Goal: Find specific page/section: Find specific page/section

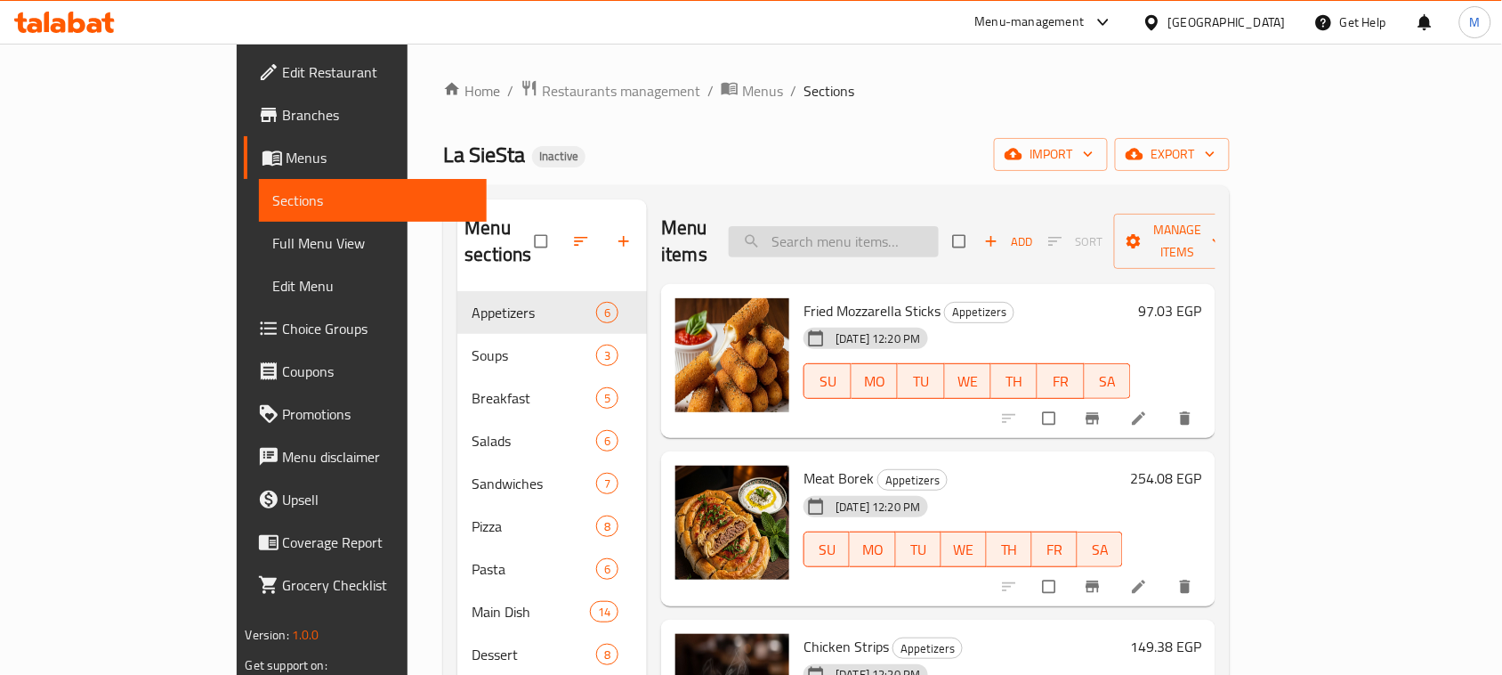
paste input "Fried Mozzarella Sticks"
click at [865, 226] on input "Fried Mozzarella Sticks" at bounding box center [834, 241] width 210 height 31
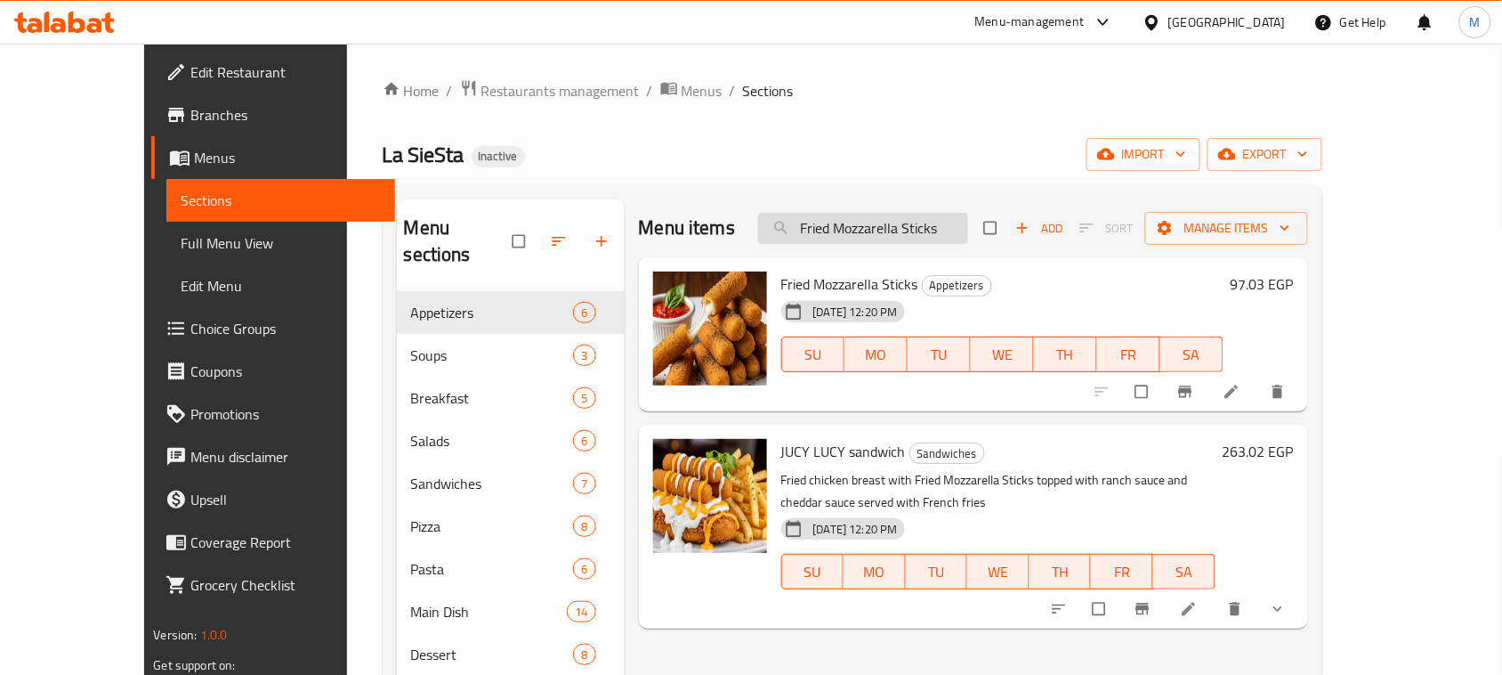
click at [878, 229] on input "Fried Mozzarella Sticks" at bounding box center [863, 228] width 210 height 31
paste input "ench Frie"
click at [878, 229] on input "French Fries" at bounding box center [863, 228] width 210 height 31
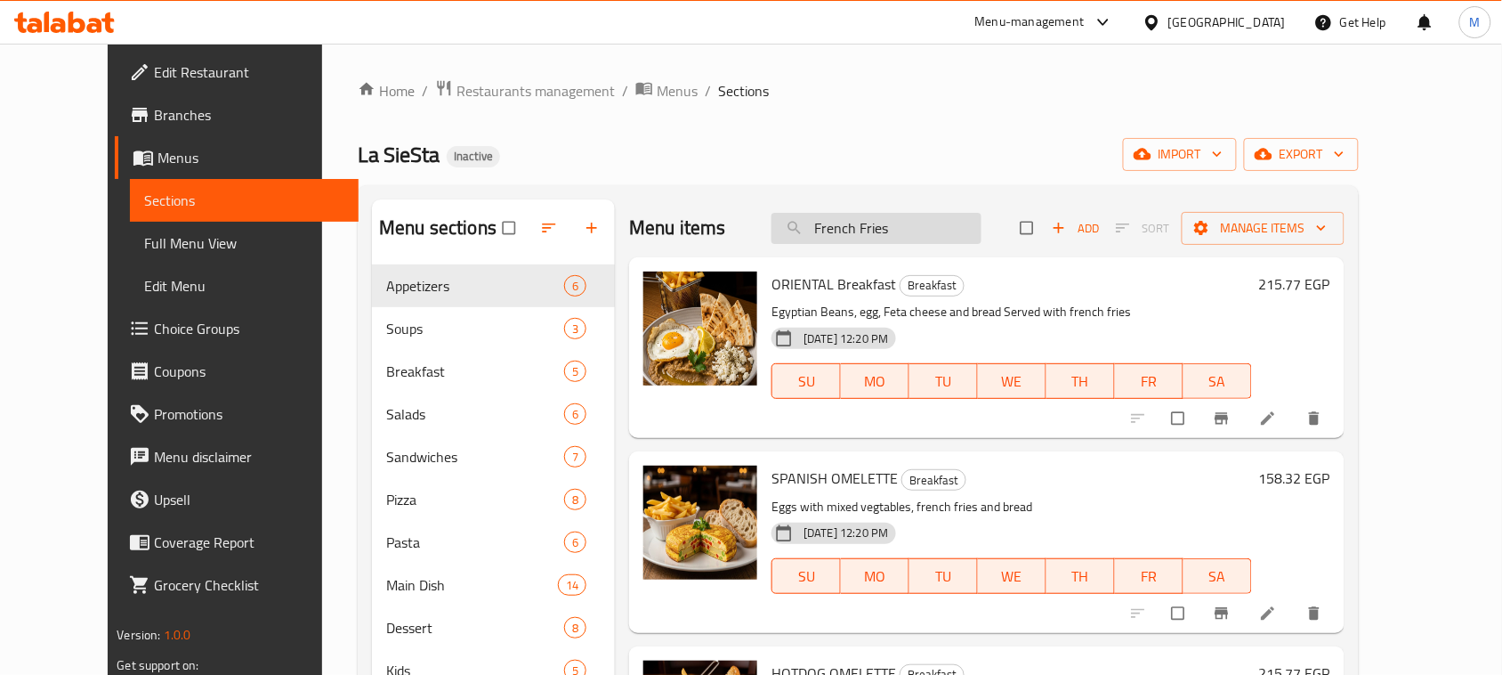
click at [886, 232] on input "French Fries" at bounding box center [877, 228] width 210 height 31
paste input "Popcorn"
click at [886, 232] on input "Popcorn" at bounding box center [877, 228] width 210 height 31
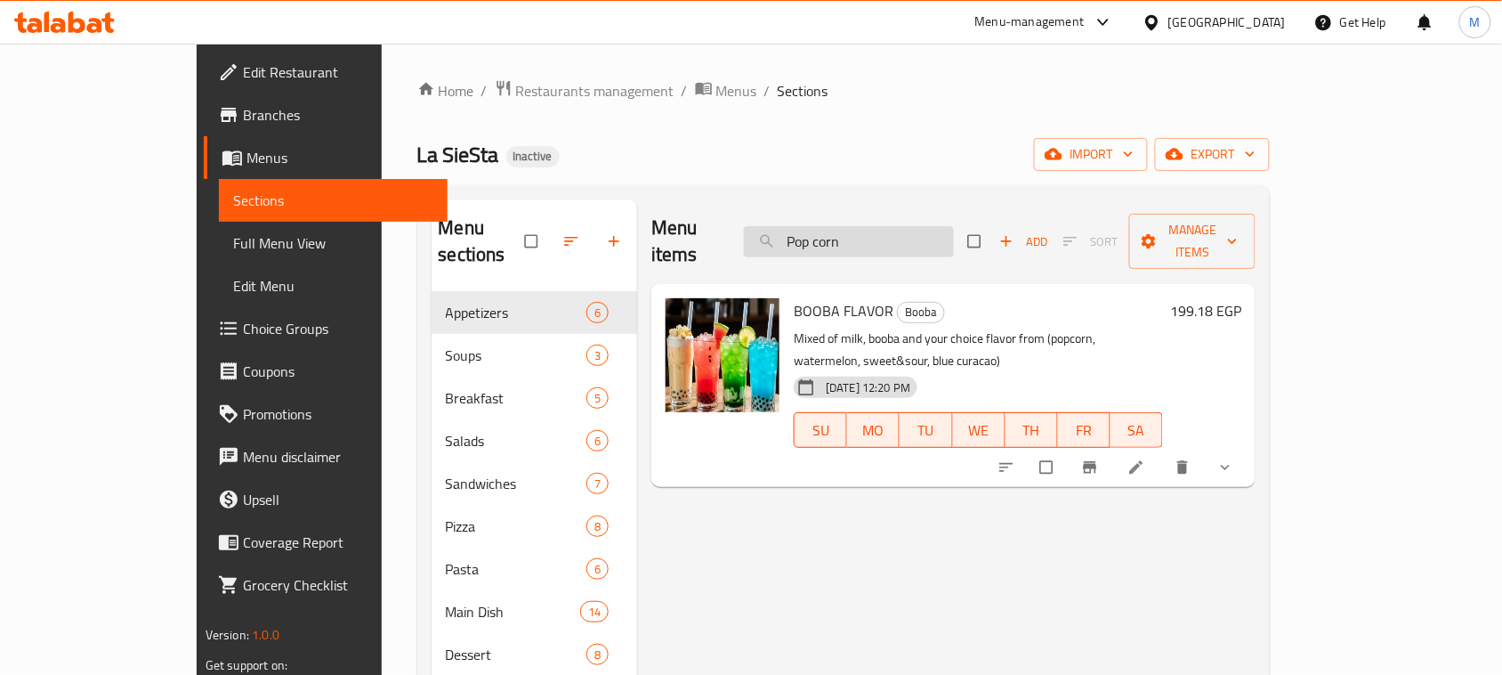
click at [878, 229] on input "Pop corn" at bounding box center [849, 241] width 210 height 31
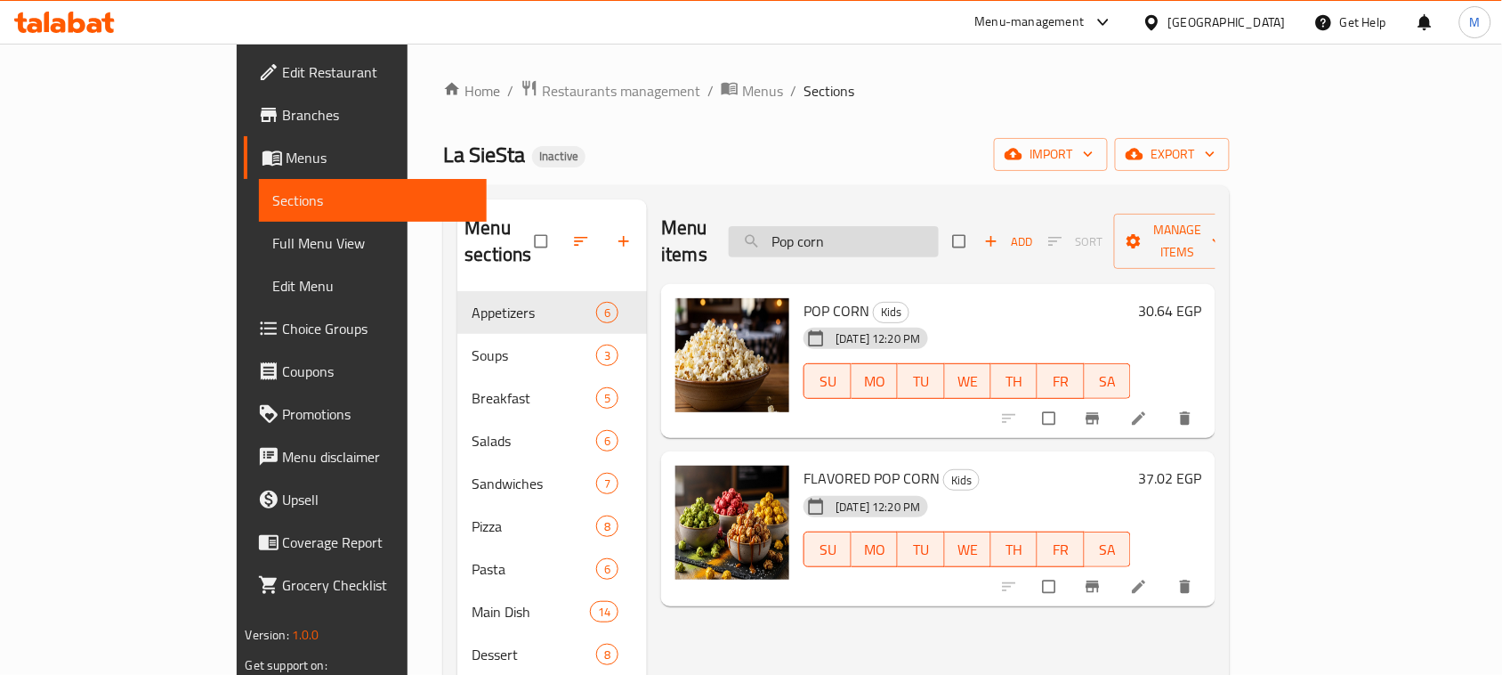
click at [878, 226] on input "Pop corn" at bounding box center [834, 241] width 210 height 31
paste input "Espresso"
click at [878, 226] on input "Espresso" at bounding box center [834, 241] width 210 height 31
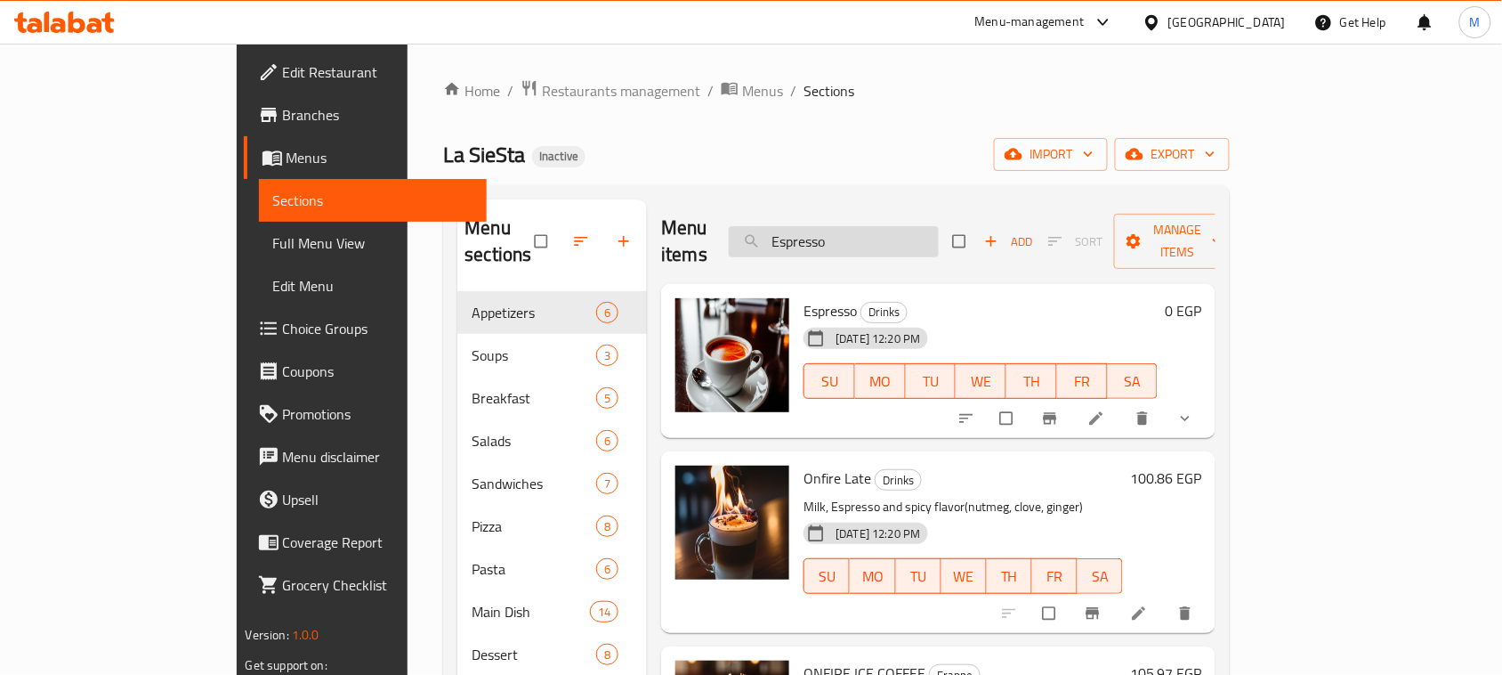
click at [910, 229] on input "Espresso" at bounding box center [834, 241] width 210 height 31
paste input "Turkish Coffee"
click at [910, 229] on input "Turkish Coffee" at bounding box center [834, 241] width 210 height 31
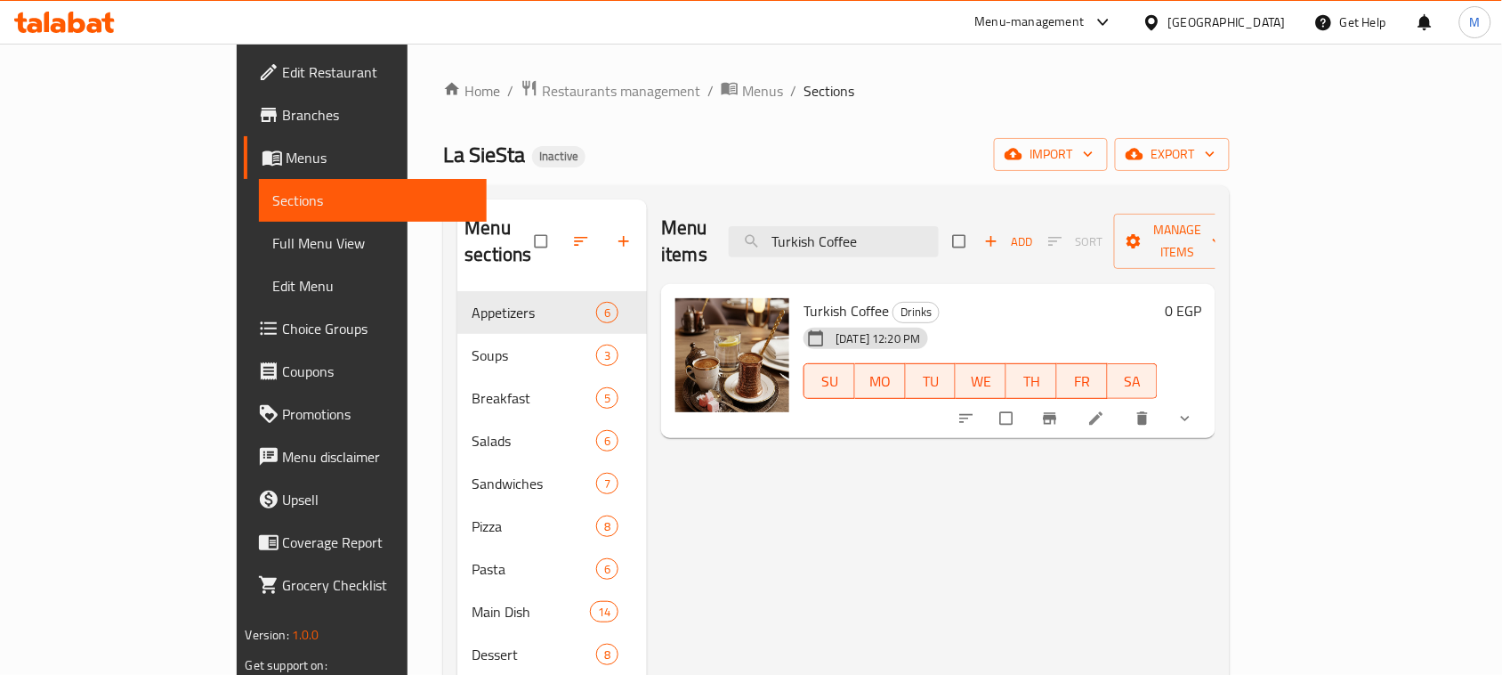
type input "Turkish Coffee"
